Goal: Communication & Community: Answer question/provide support

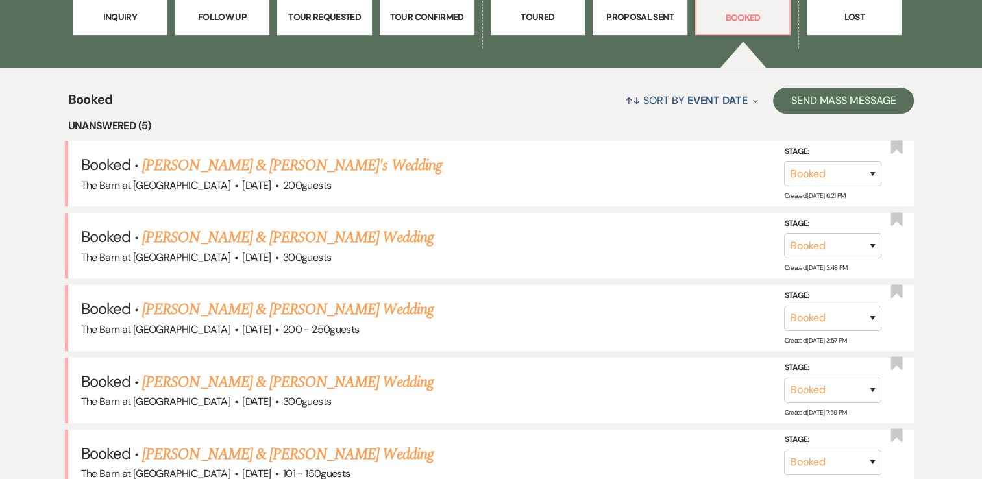
scroll to position [519, 0]
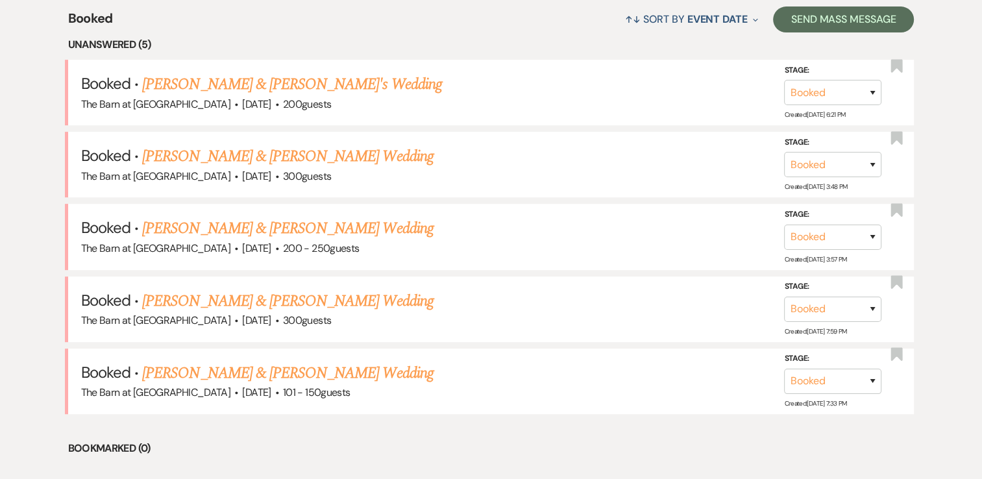
click at [265, 85] on link "[PERSON_NAME] & [PERSON_NAME]'s Wedding" at bounding box center [292, 84] width 300 height 23
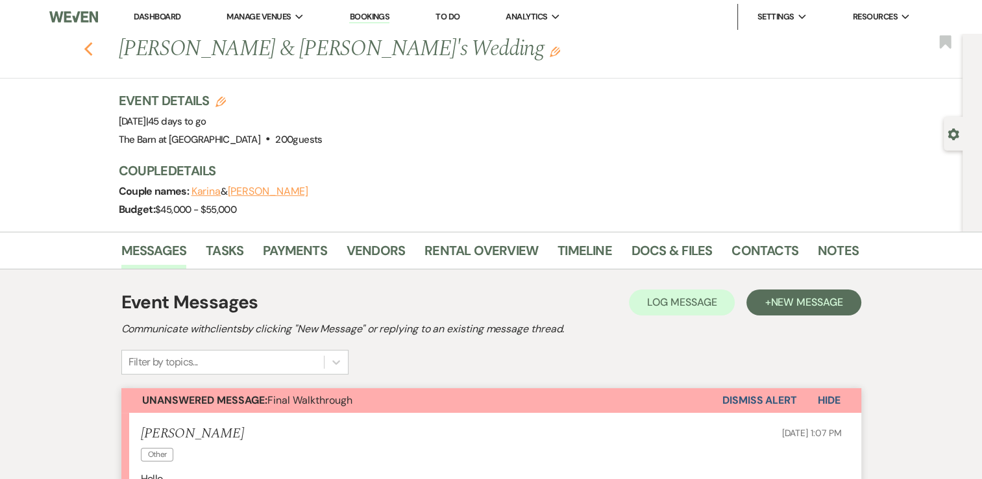
click at [92, 51] on use "button" at bounding box center [88, 49] width 8 height 14
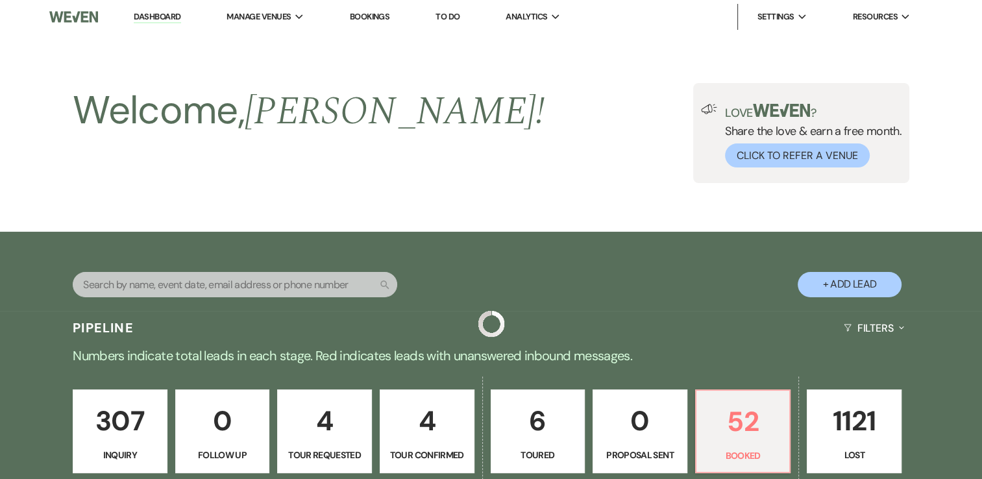
scroll to position [519, 0]
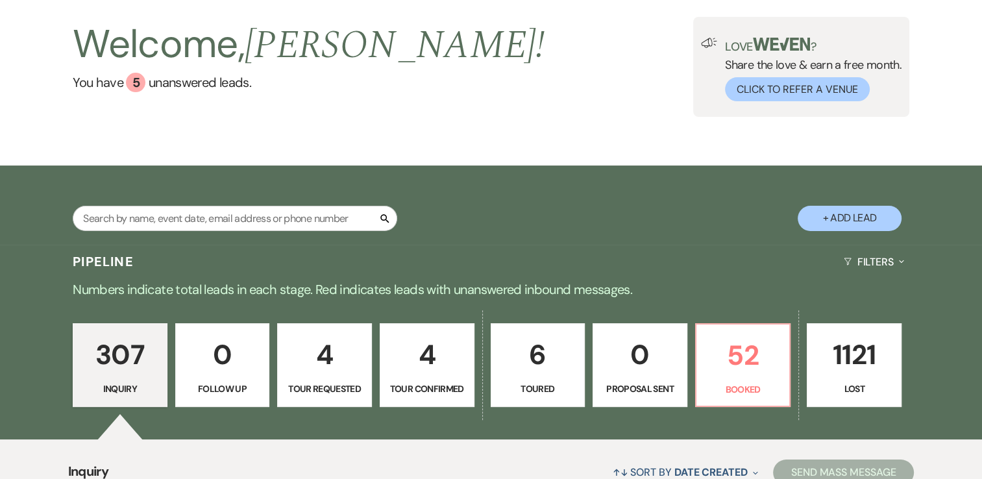
scroll to position [65, 0]
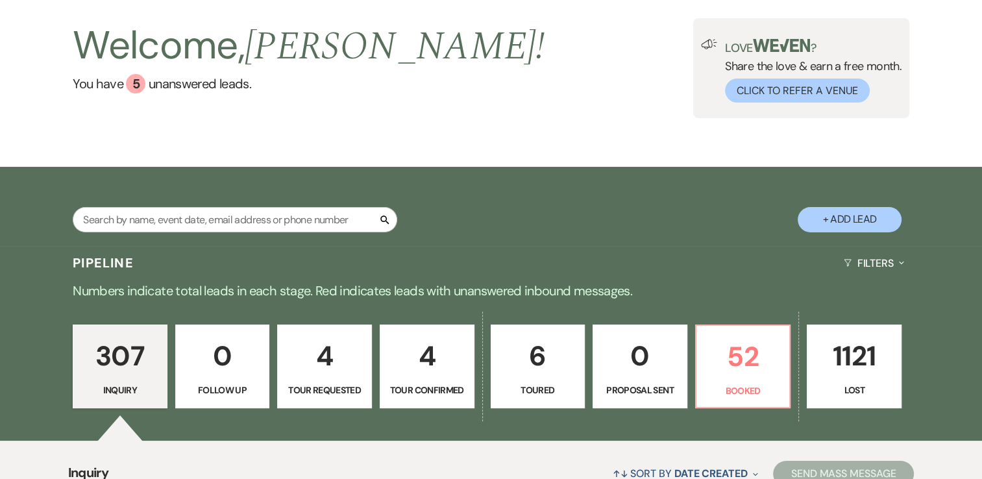
click at [245, 341] on p "0" at bounding box center [223, 355] width 78 height 43
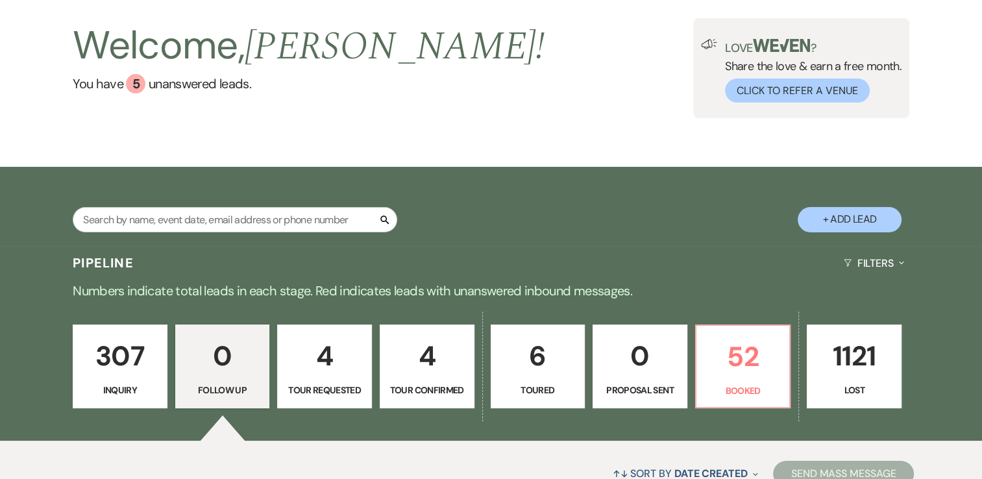
scroll to position [218, 0]
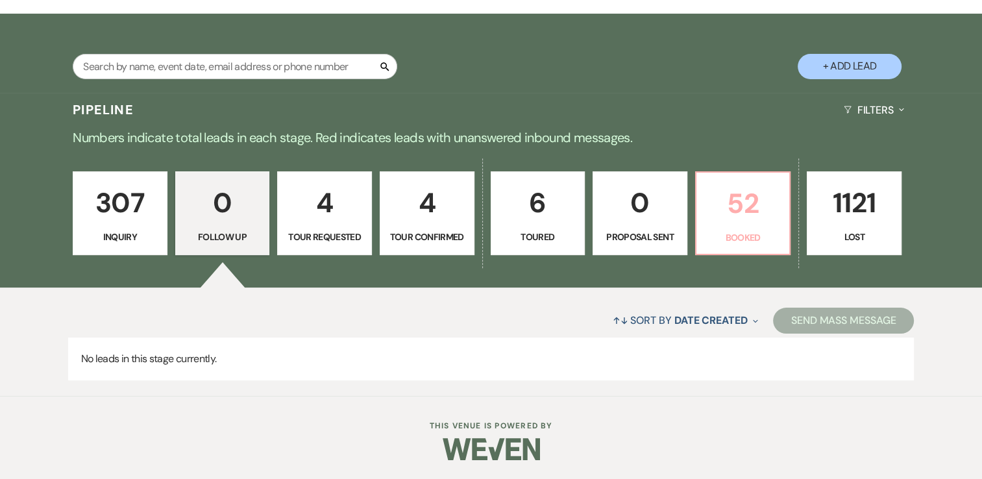
click at [735, 198] on p "52" at bounding box center [743, 203] width 78 height 43
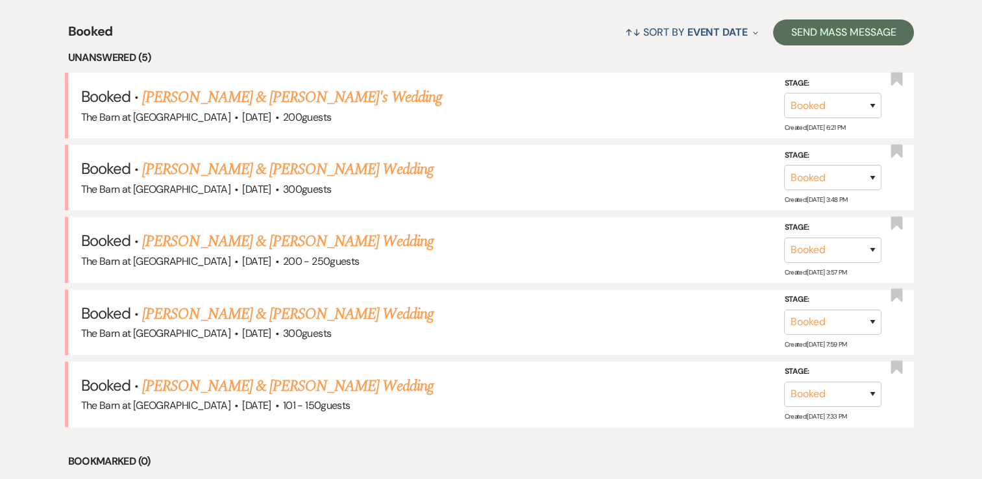
scroll to position [543, 0]
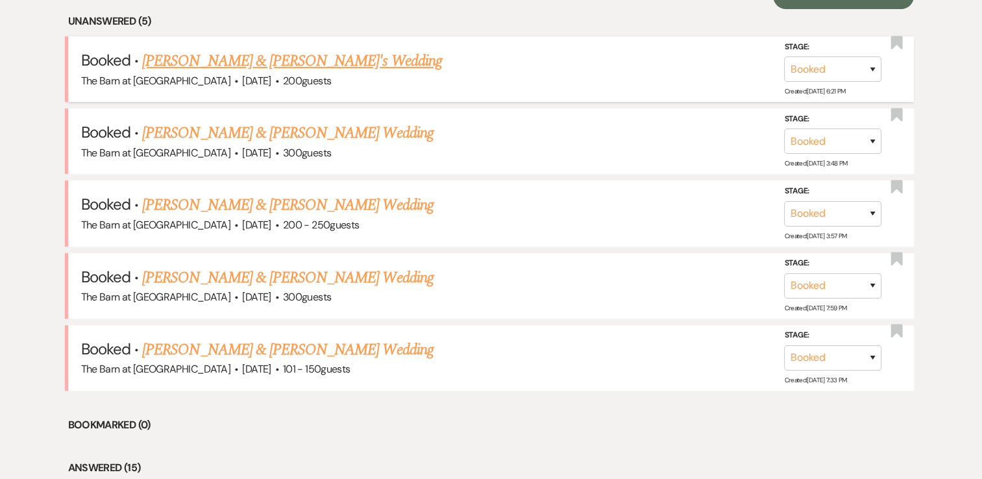
click at [265, 60] on link "[PERSON_NAME] & [PERSON_NAME]'s Wedding" at bounding box center [292, 60] width 300 height 23
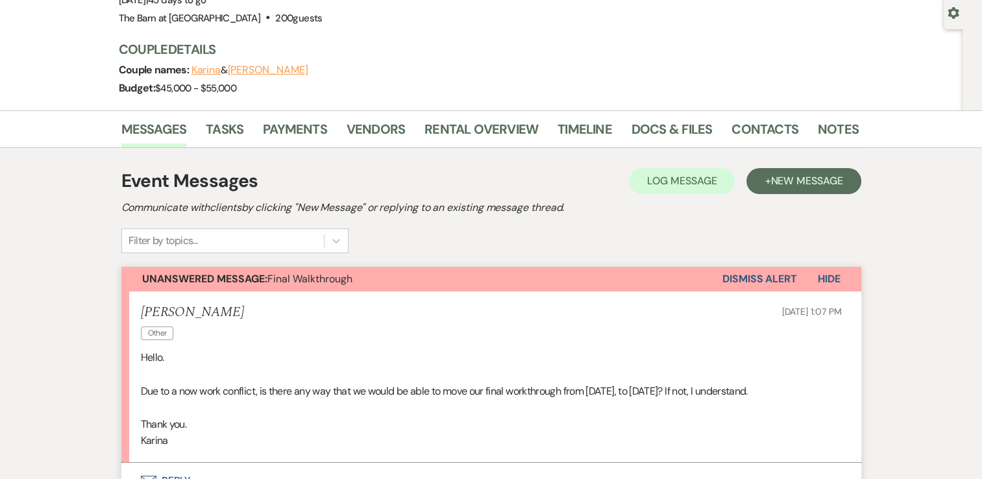
scroll to position [324, 0]
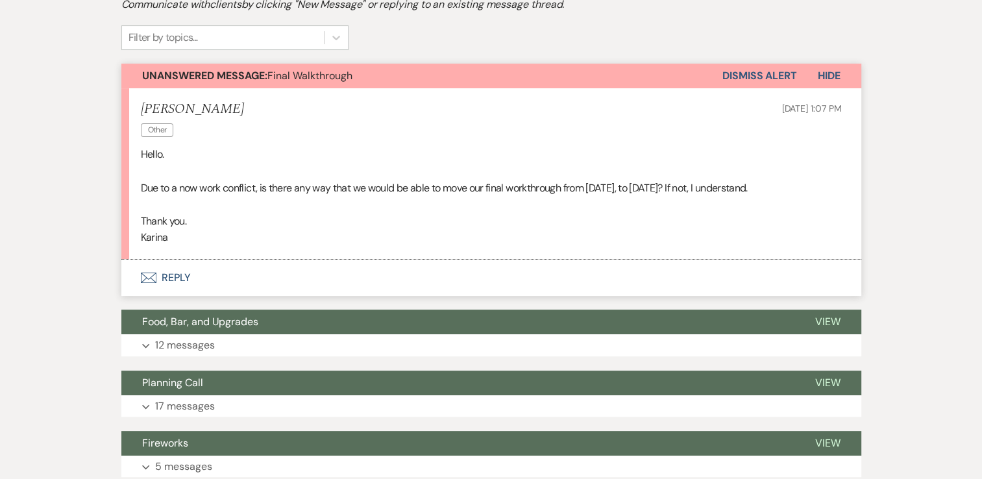
click at [181, 292] on button "Envelope Reply" at bounding box center [491, 278] width 740 height 36
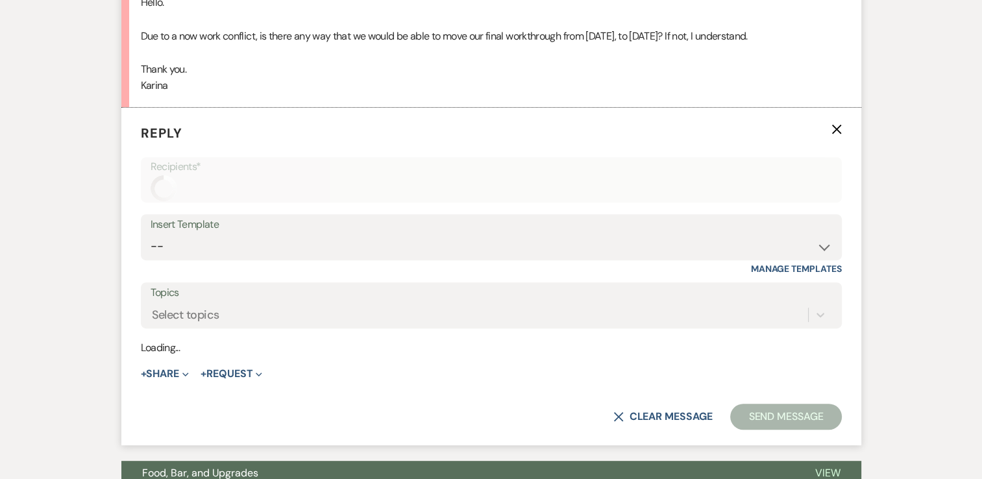
scroll to position [495, 0]
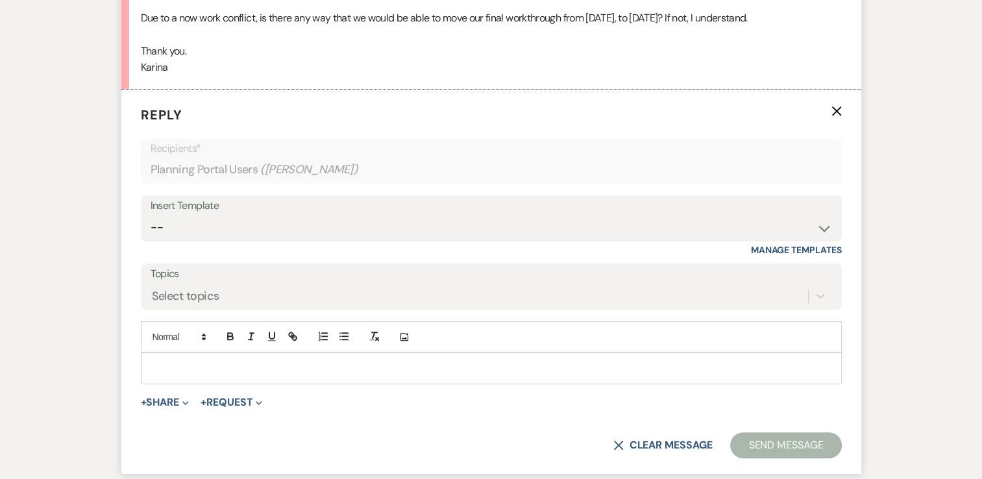
click at [163, 375] on p at bounding box center [491, 368] width 680 height 14
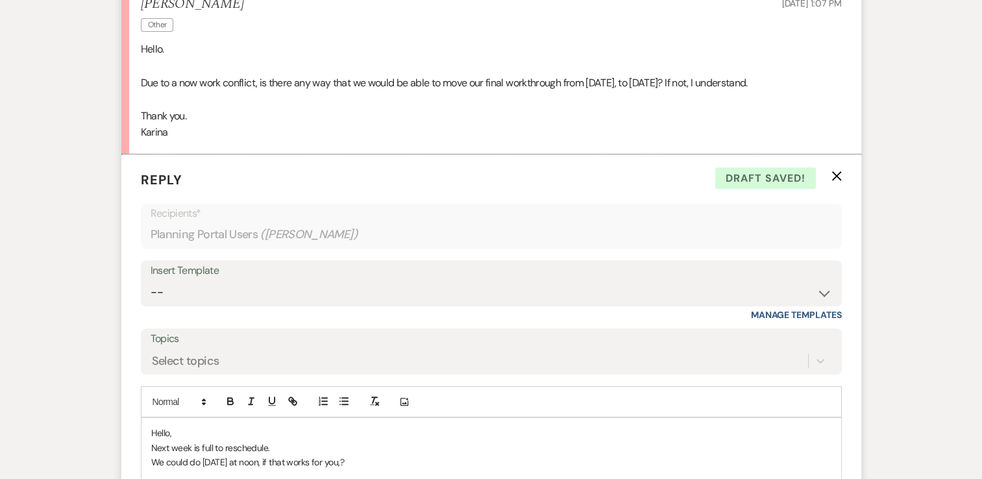
scroll to position [624, 0]
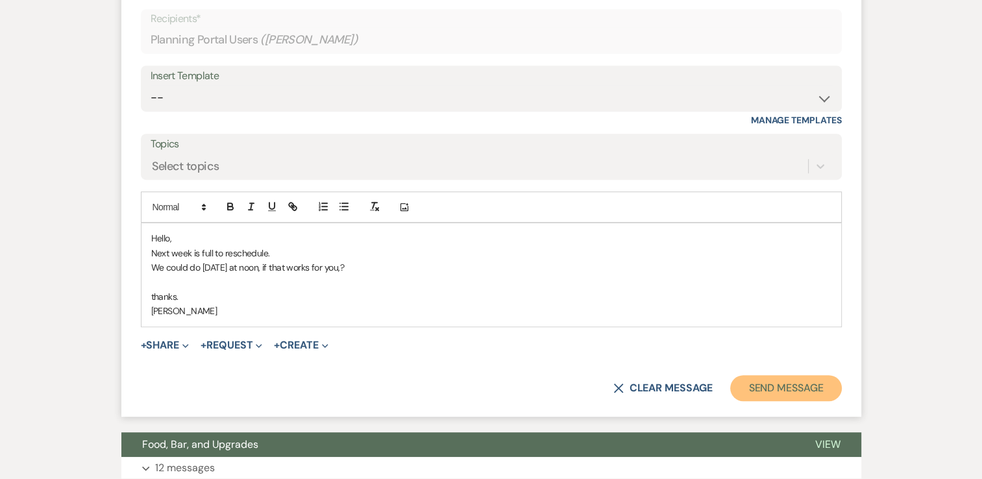
click at [801, 393] on button "Send Message" at bounding box center [785, 388] width 111 height 26
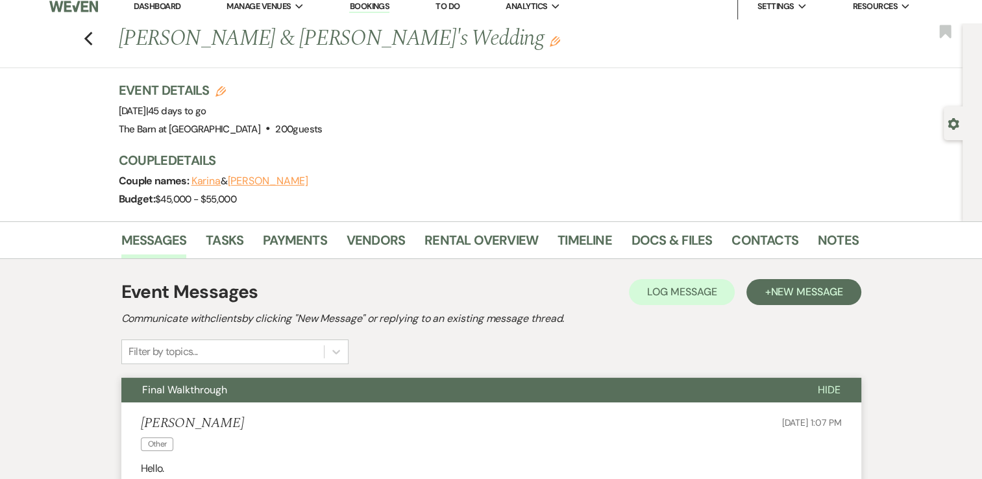
scroll to position [0, 0]
